Goal: Find specific page/section: Find specific page/section

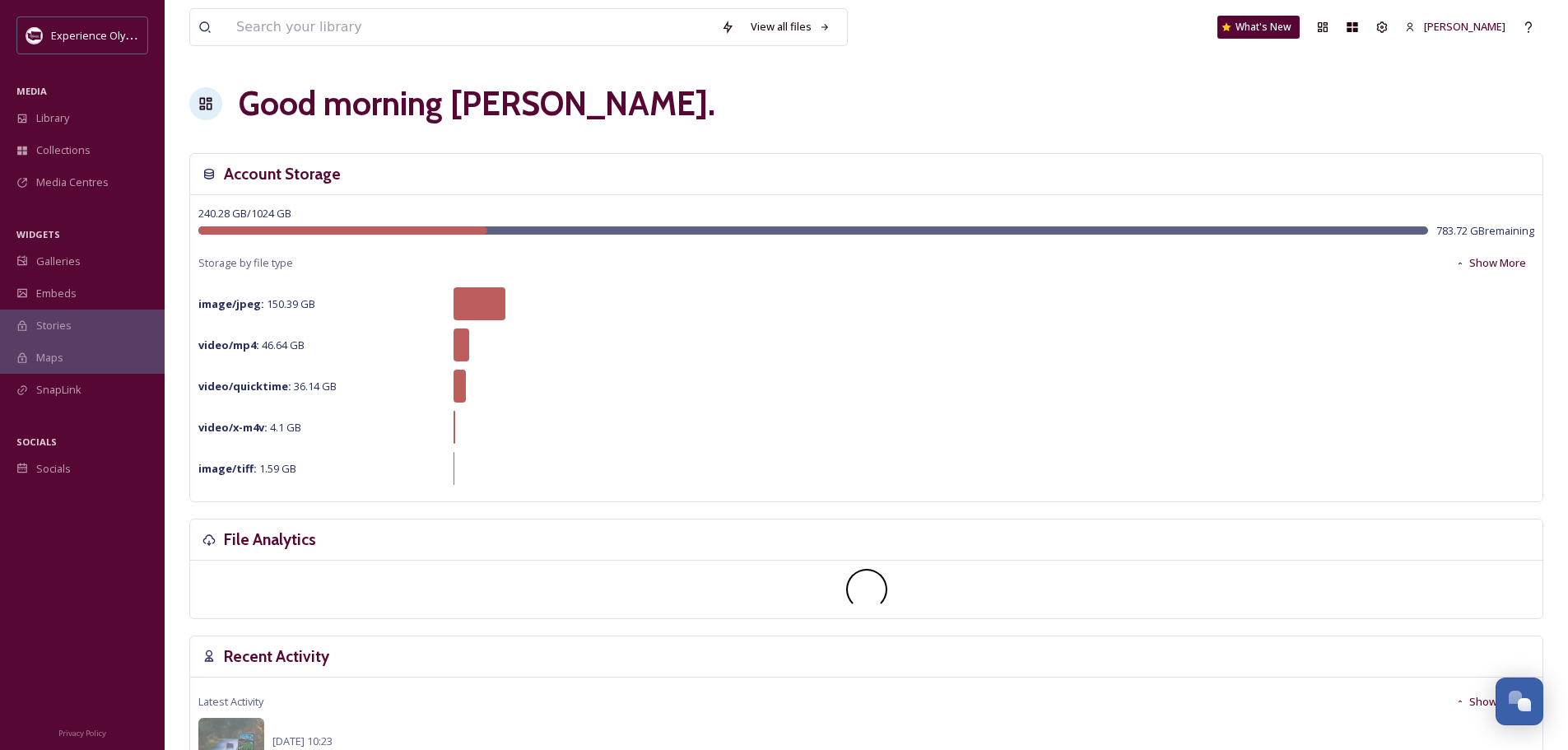
scroll to position [7371, 0]
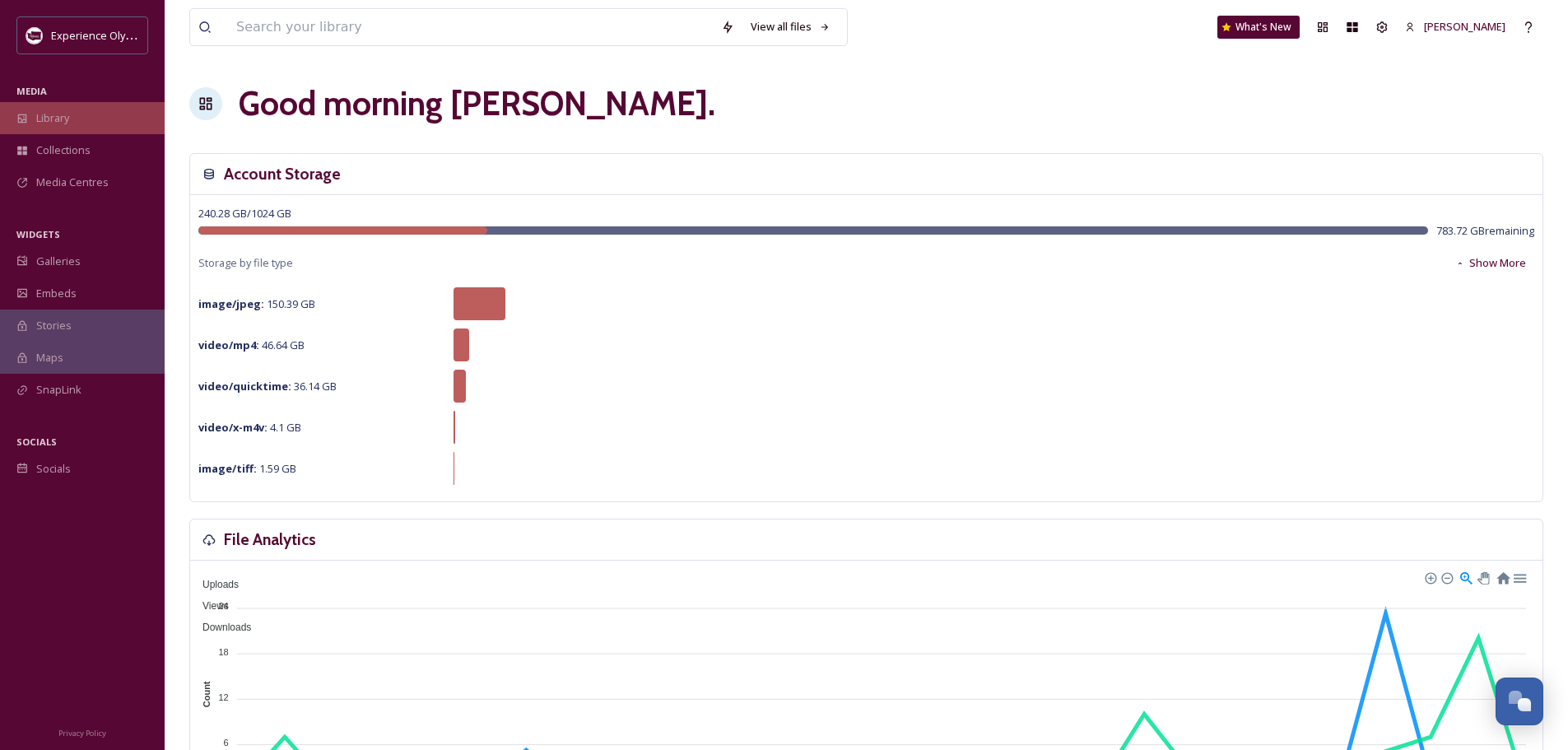
click at [43, 114] on span "Library" at bounding box center [52, 118] width 33 height 16
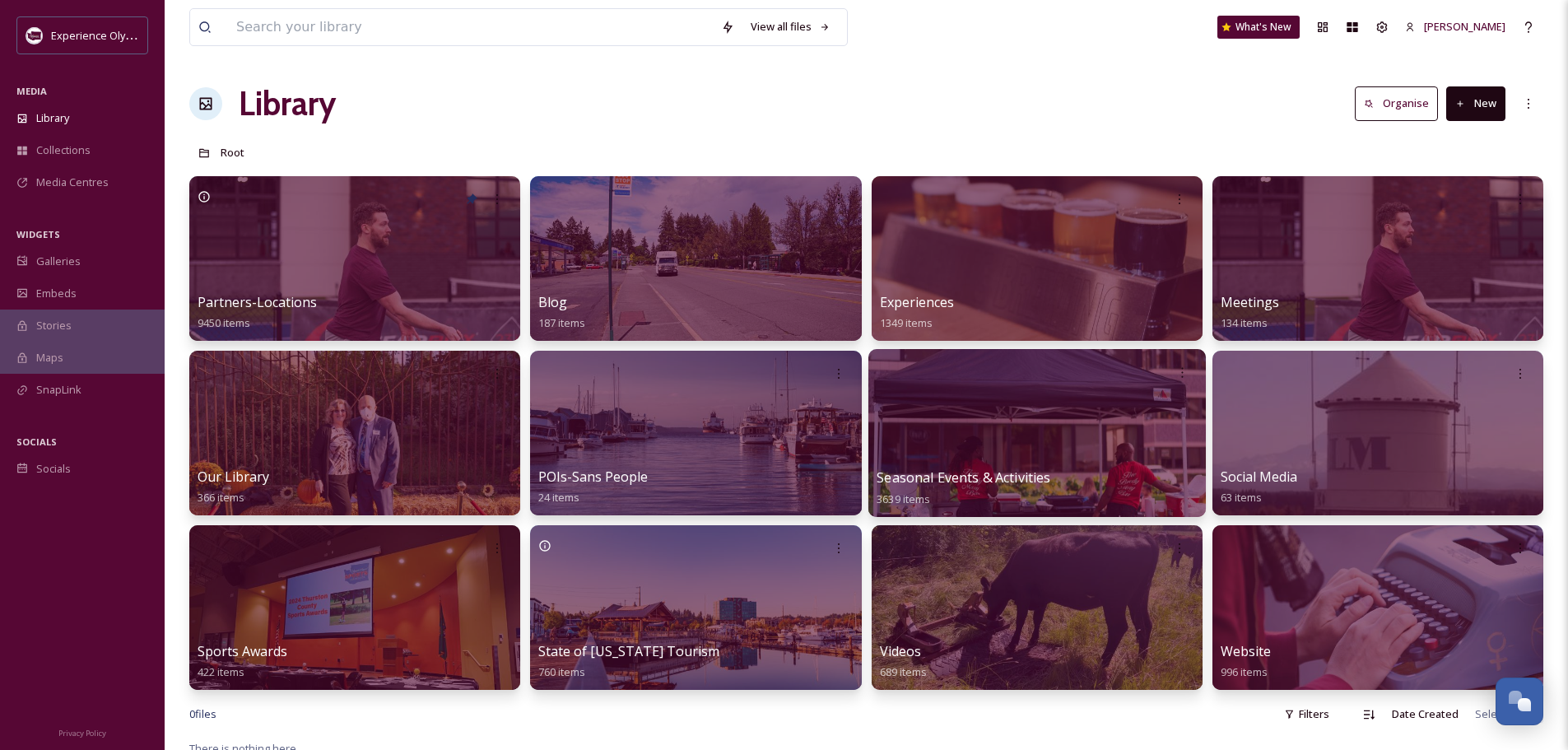
click at [931, 483] on span "Seasonal Events & Activities" at bounding box center [963, 477] width 174 height 18
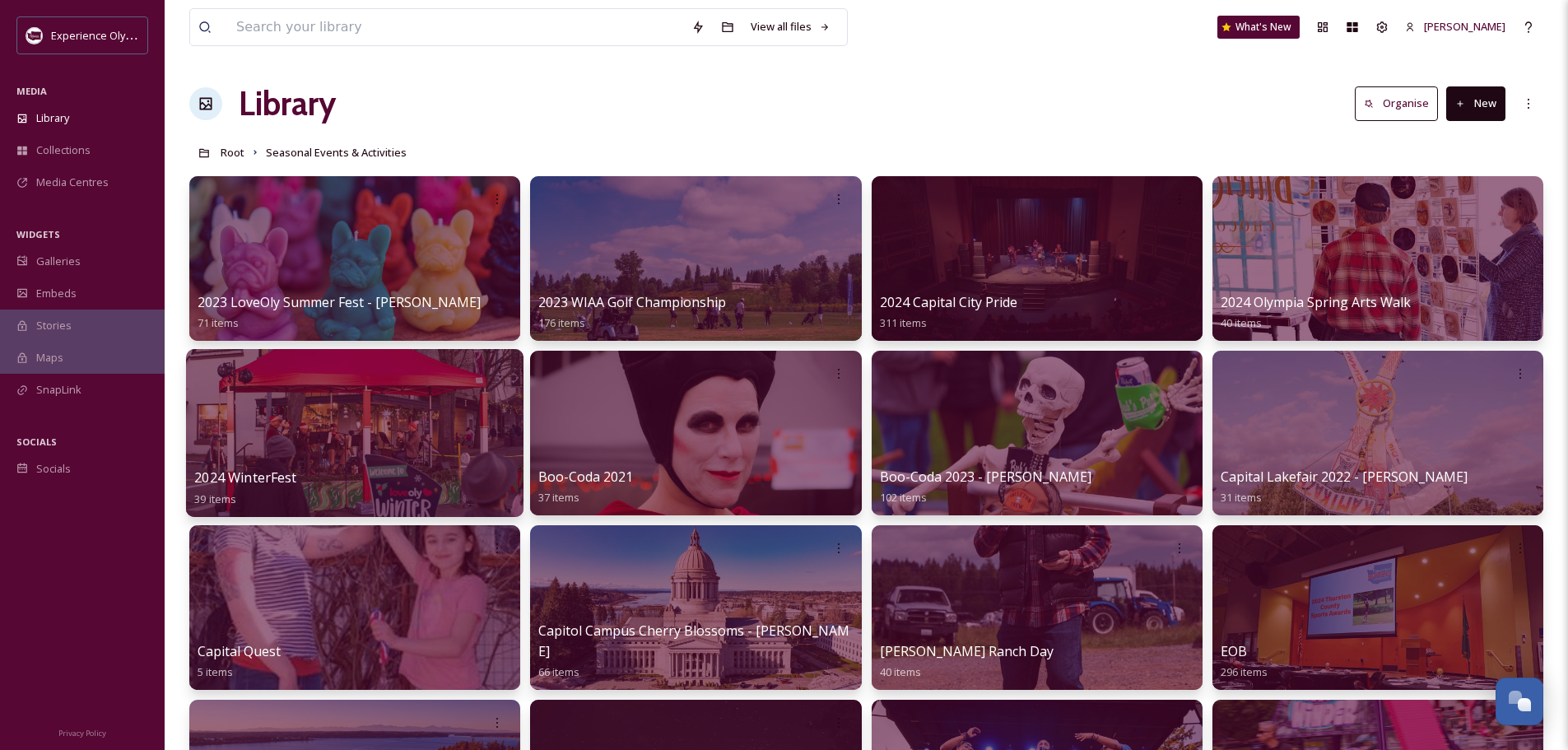
click at [276, 475] on span "2024 WinterFest" at bounding box center [245, 477] width 102 height 18
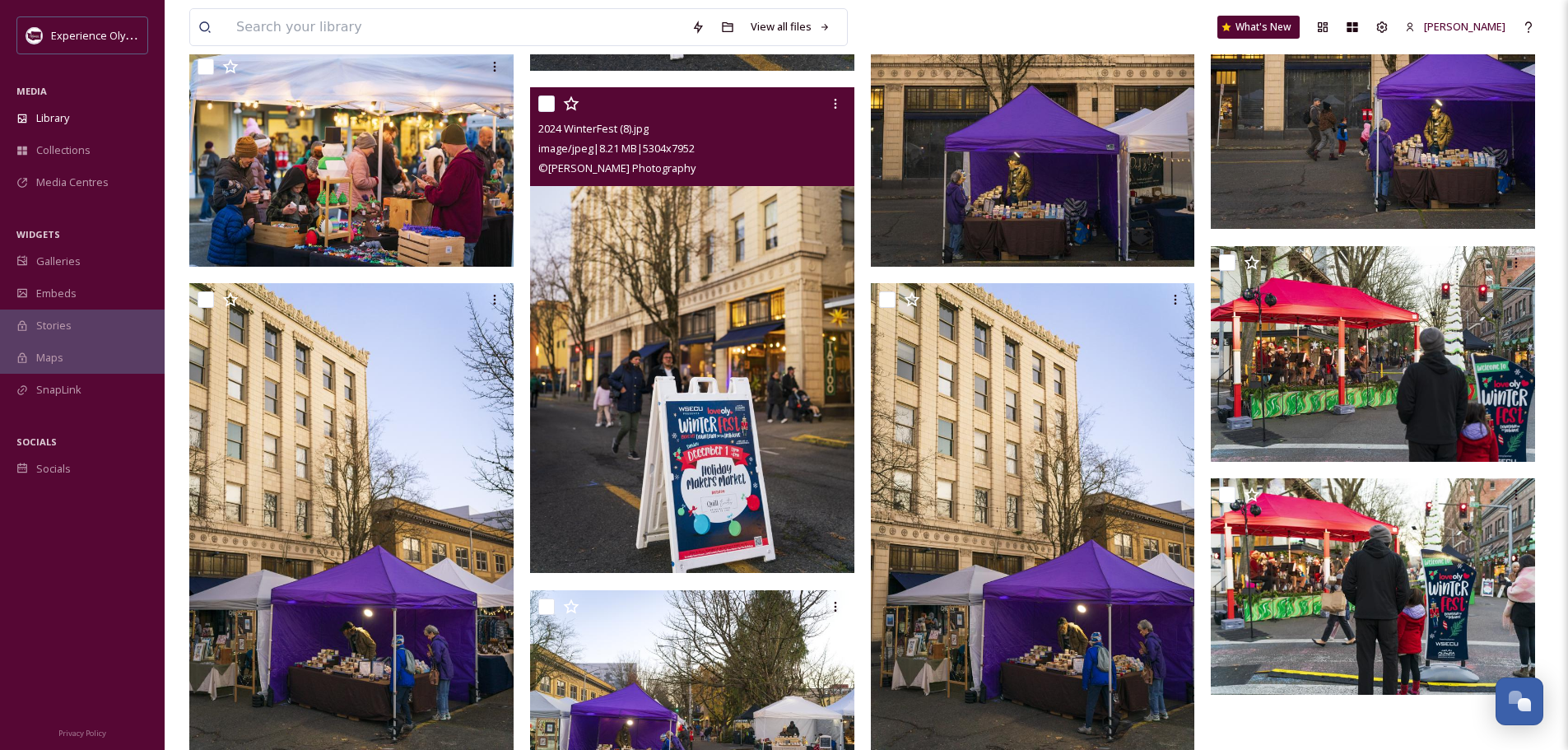
scroll to position [2222, 0]
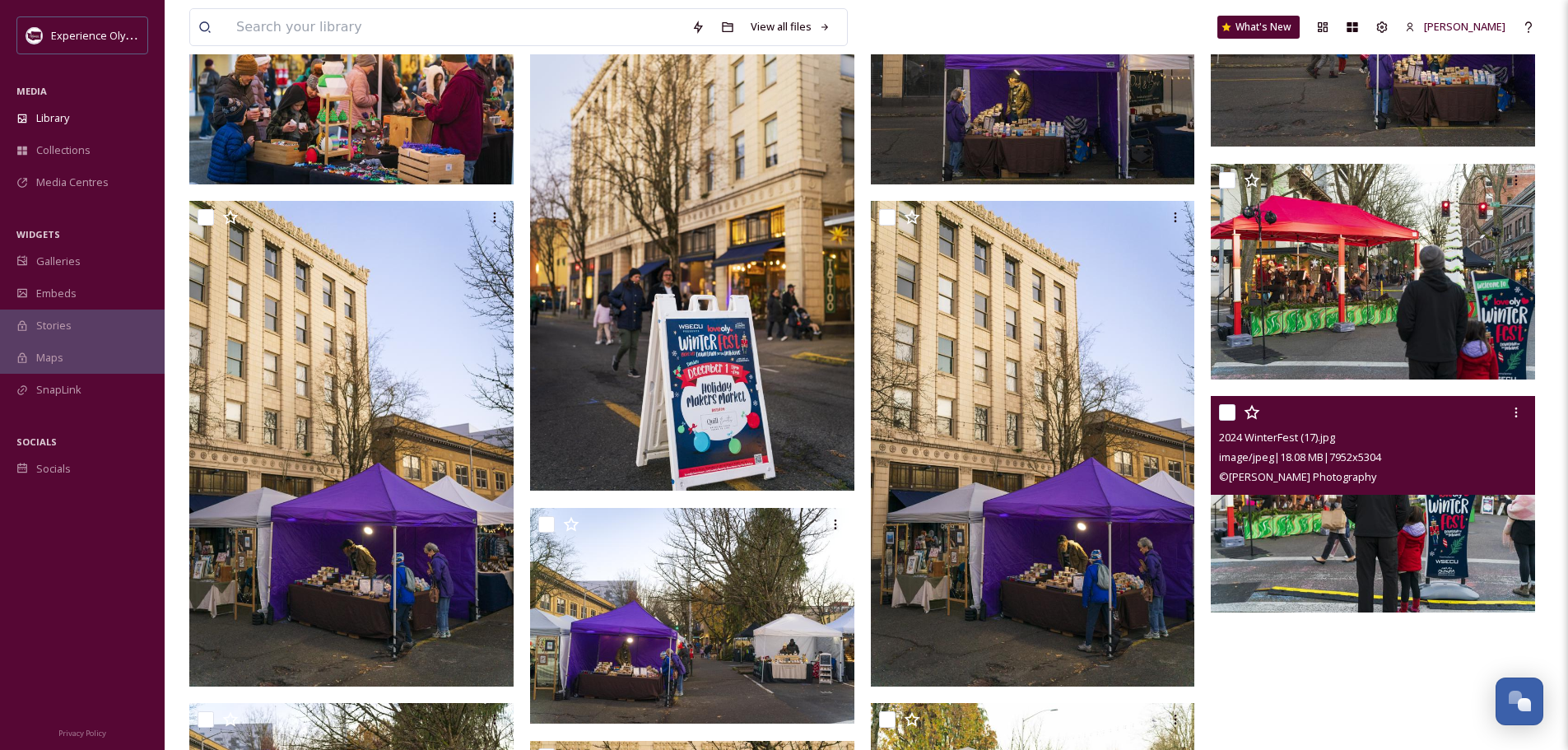
click at [1342, 540] on img at bounding box center [1373, 503] width 325 height 216
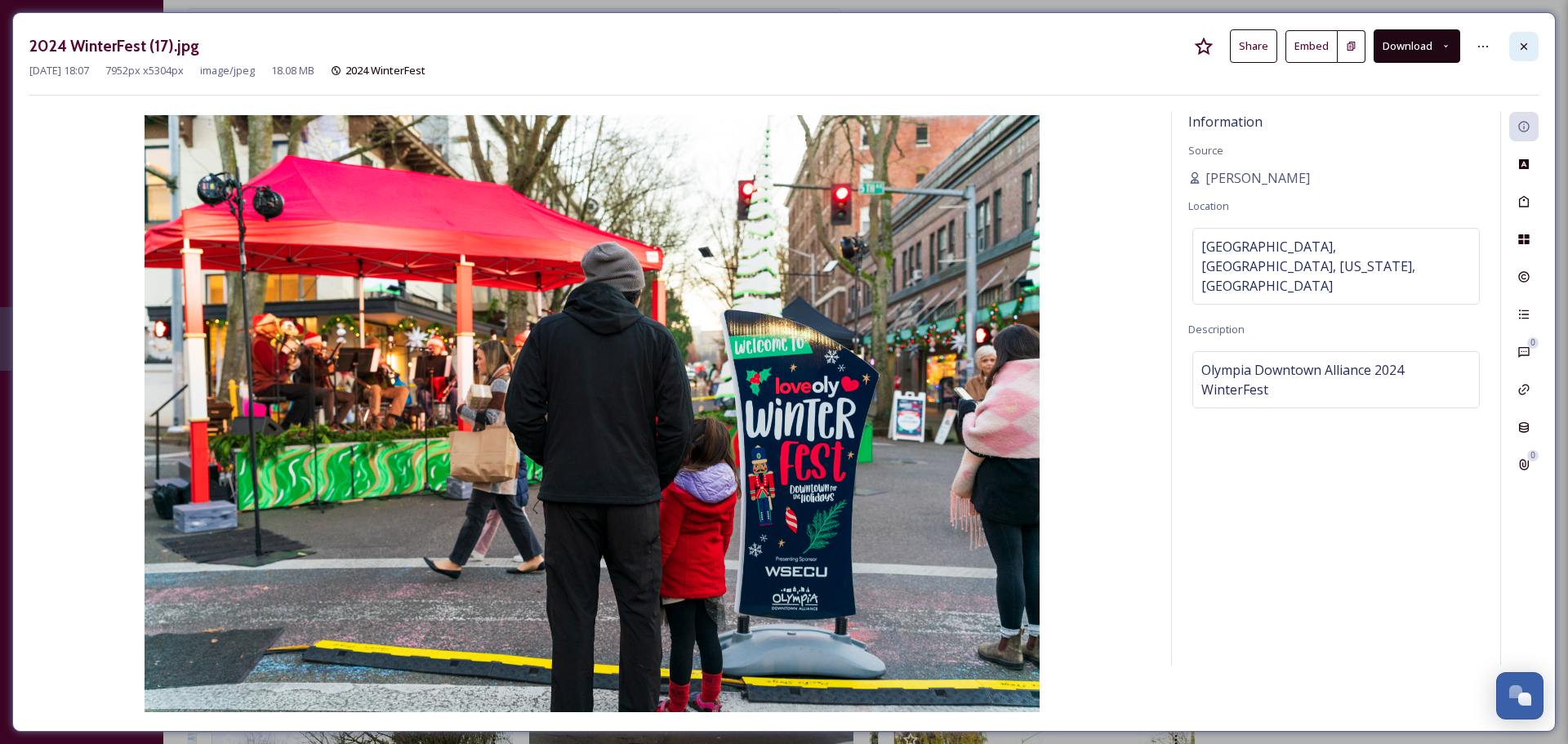
click at [1527, 45] on icon at bounding box center [1523, 46] width 13 height 13
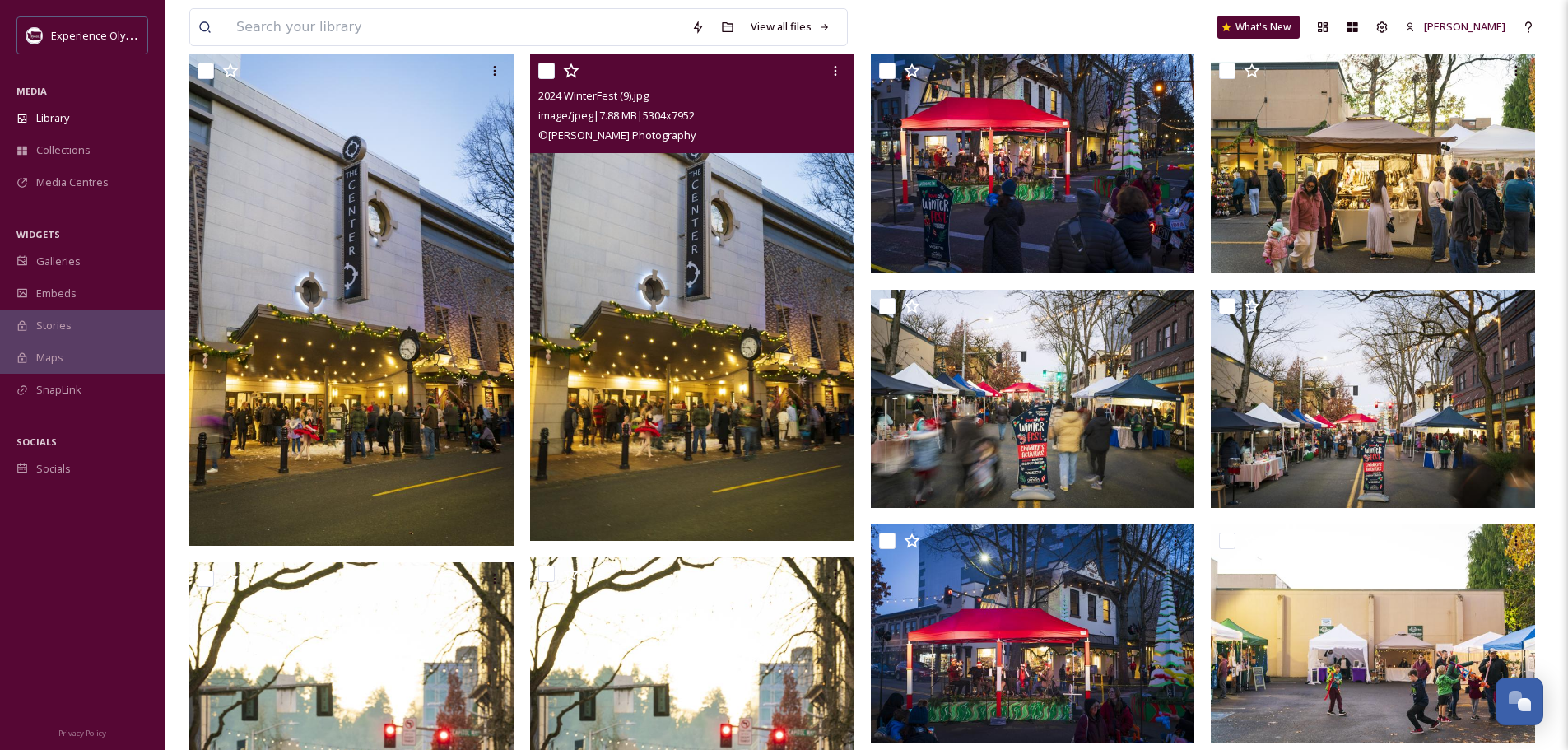
scroll to position [165, 0]
